Goal: Check status: Check status

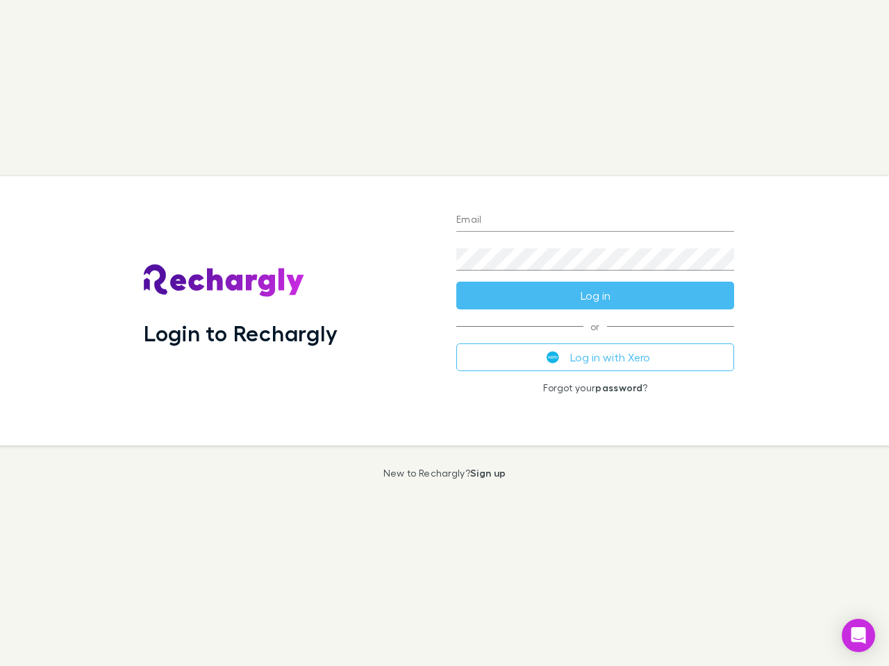
click at [444, 333] on div "Login to Rechargly" at bounding box center [289, 310] width 312 height 269
click at [595, 221] on input "Email" at bounding box center [595, 221] width 278 height 22
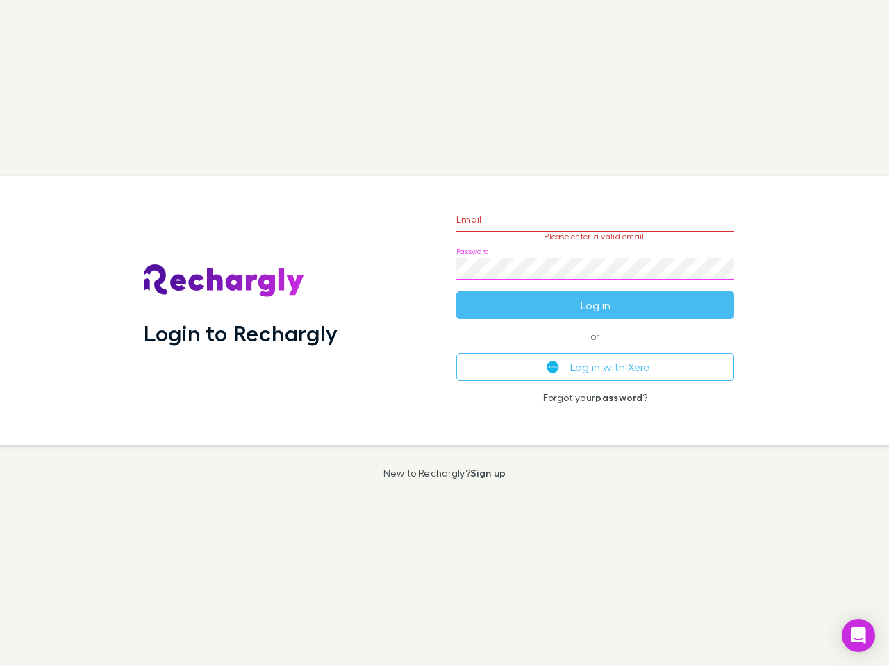
click at [595, 296] on form "Email Please enter a valid email. Password Log in" at bounding box center [595, 259] width 278 height 121
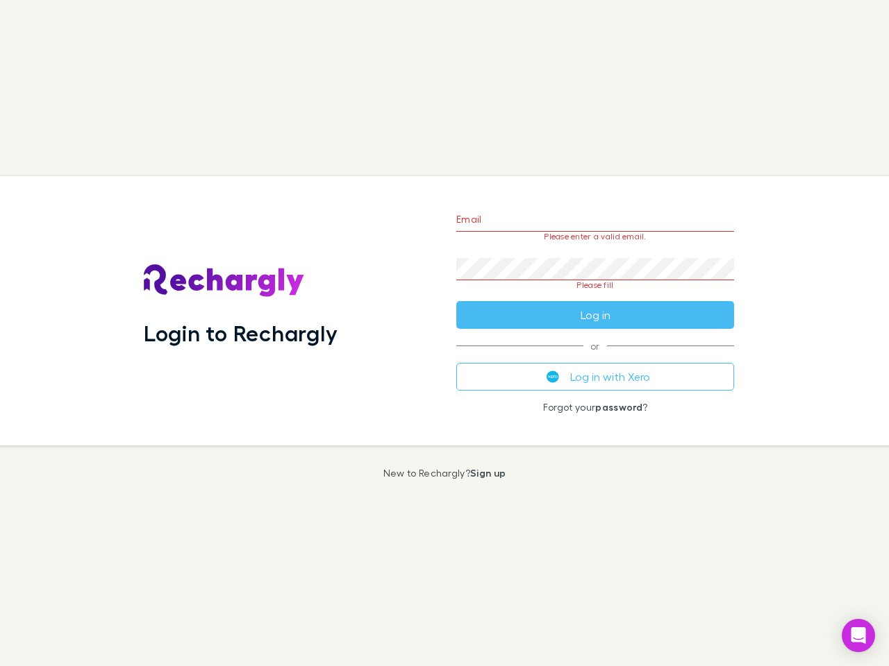
click at [595, 357] on div "Email Please enter a valid email. Password Please fill Log in or Log in with Xe…" at bounding box center [595, 310] width 300 height 269
click at [858, 636] on icon "Open Intercom Messenger" at bounding box center [858, 636] width 15 height 17
